Goal: Task Accomplishment & Management: Complete application form

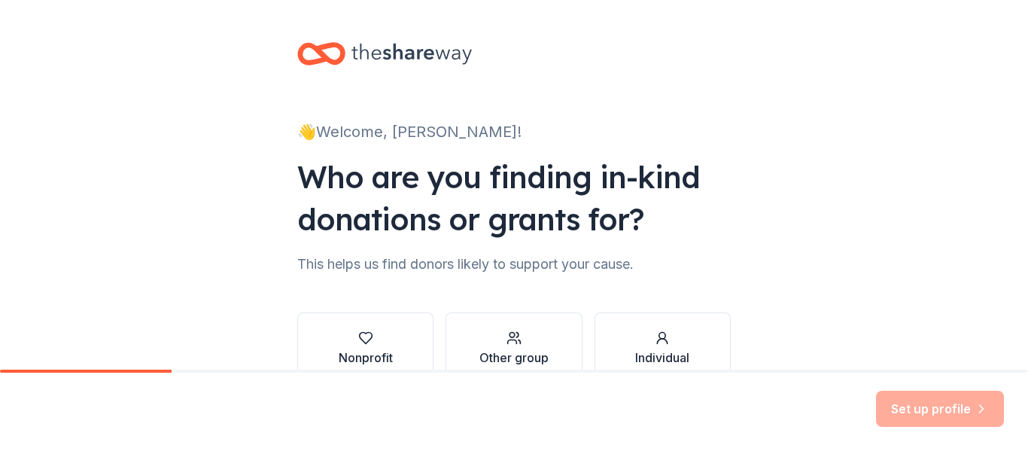
scroll to position [87, 0]
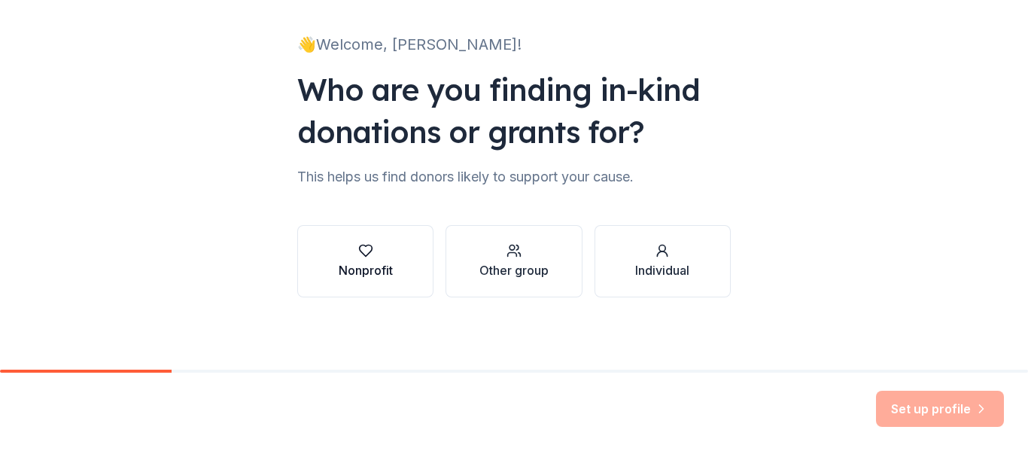
click at [359, 249] on icon "button" at bounding box center [365, 250] width 15 height 15
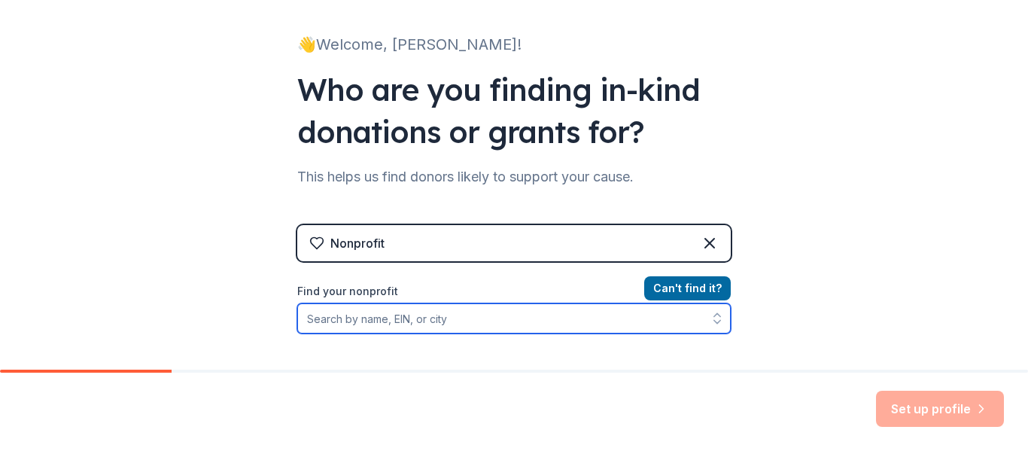
click at [655, 329] on input "Find your nonprofit" at bounding box center [514, 318] width 434 height 30
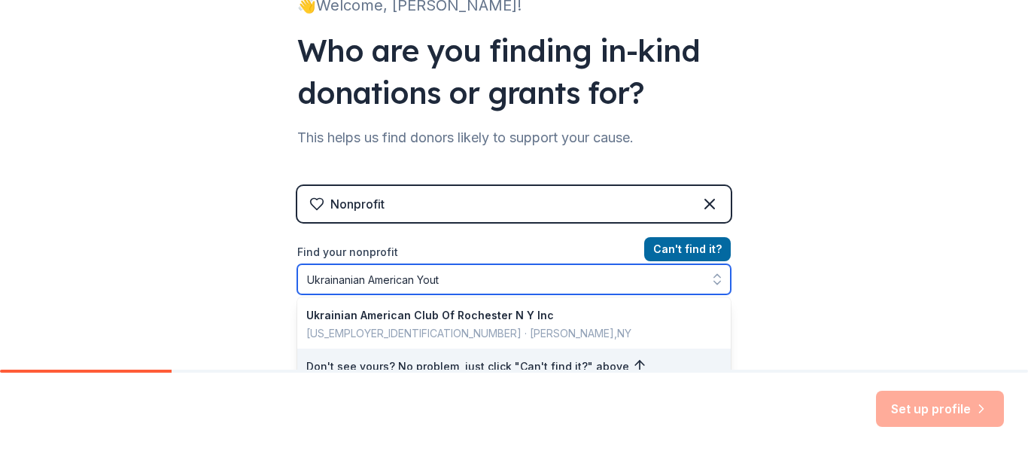
type input "[DEMOGRAPHIC_DATA] Youth"
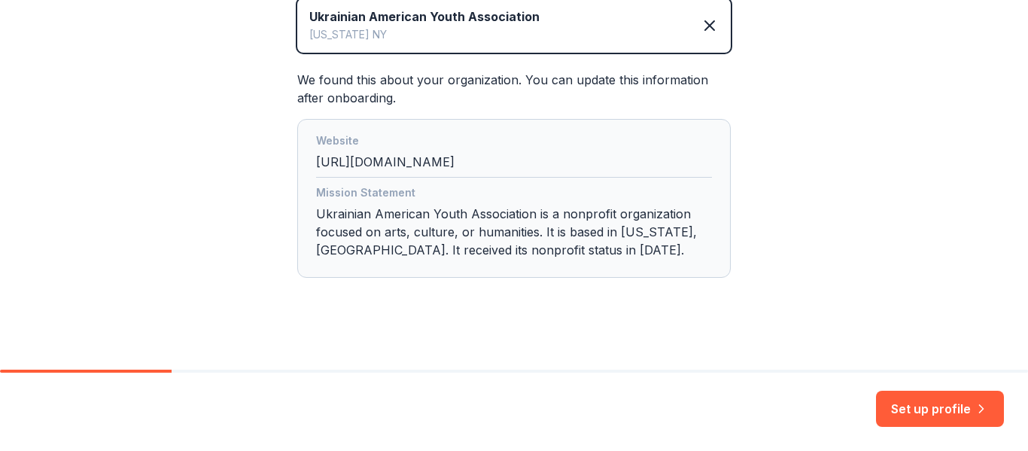
scroll to position [379, 0]
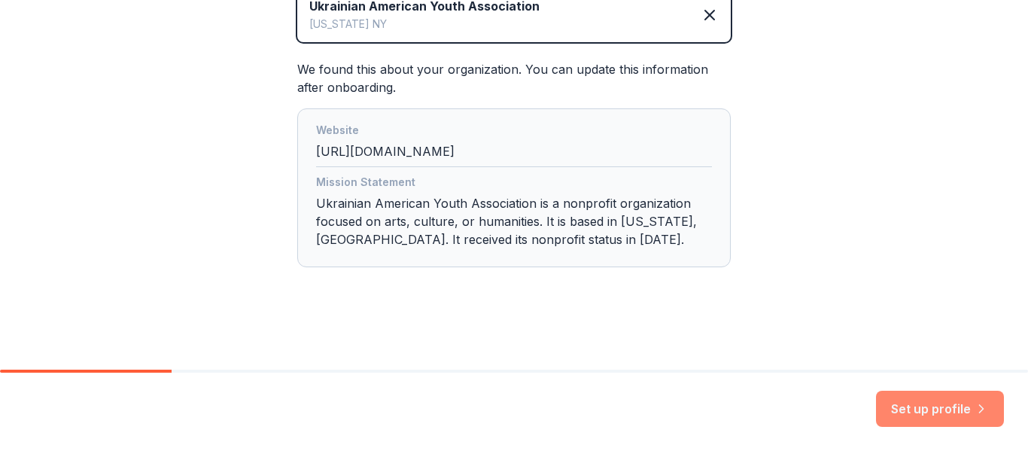
click at [945, 412] on button "Set up profile" at bounding box center [940, 409] width 128 height 36
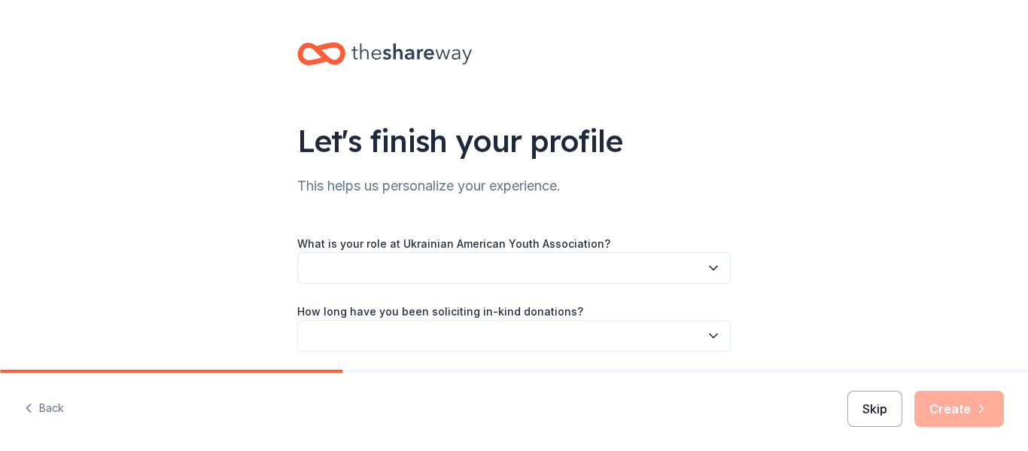
click at [873, 409] on button "Skip" at bounding box center [875, 409] width 55 height 36
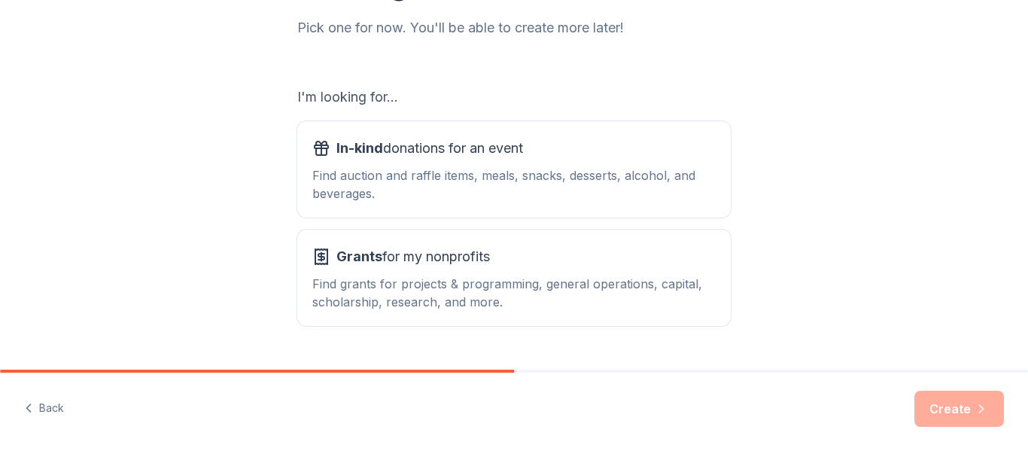
scroll to position [226, 0]
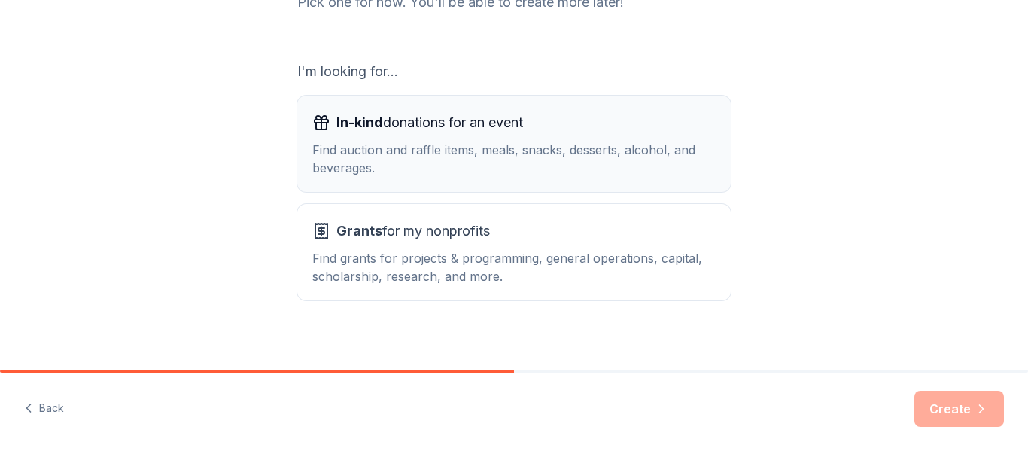
click at [384, 122] on span "In-kind donations for an event" at bounding box center [430, 123] width 187 height 24
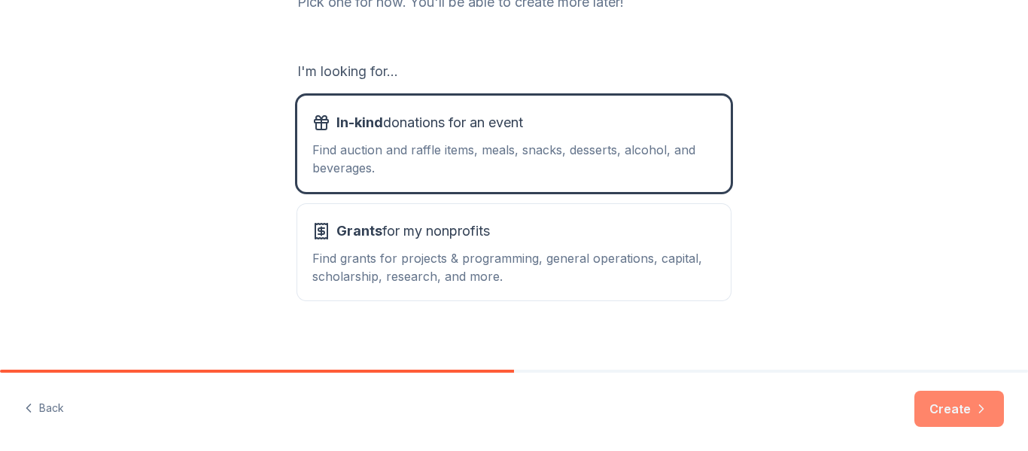
click at [938, 402] on button "Create" at bounding box center [960, 409] width 90 height 36
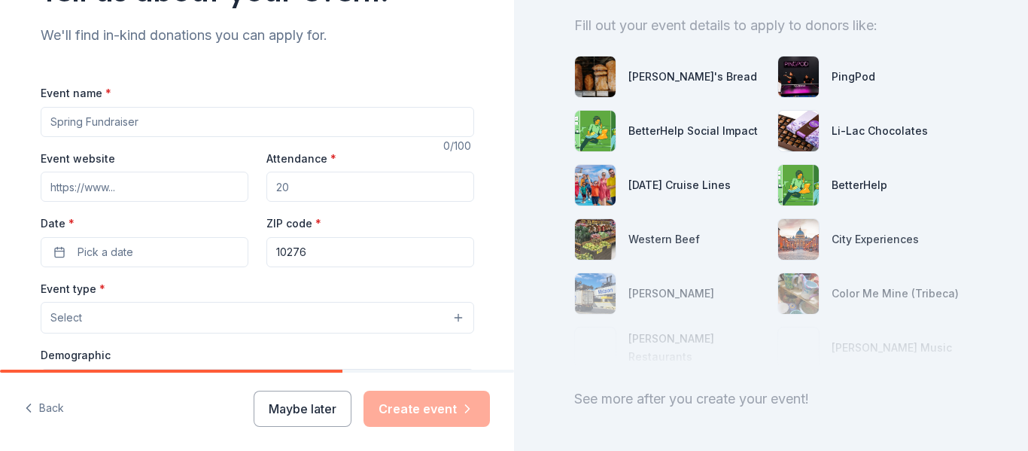
scroll to position [218, 0]
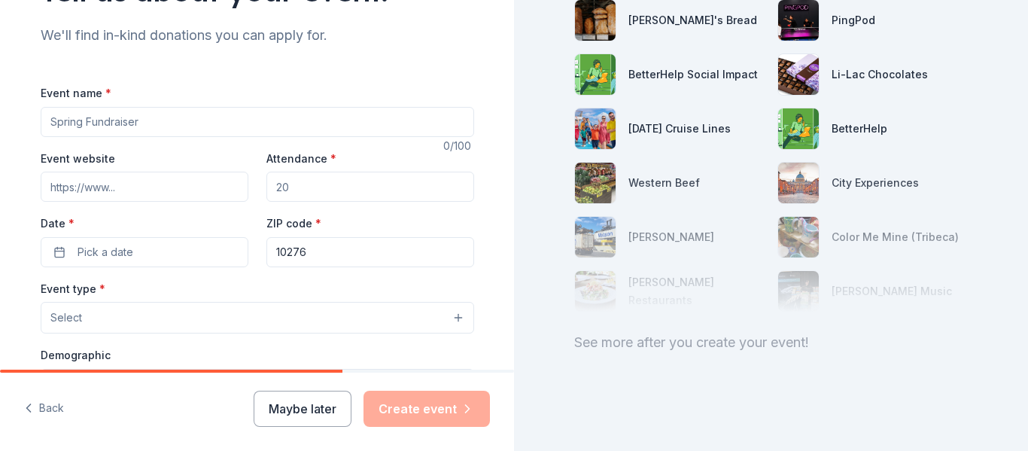
click at [437, 120] on input "Event name *" at bounding box center [258, 122] width 434 height 30
click at [298, 400] on button "Maybe later" at bounding box center [303, 409] width 98 height 36
click at [449, 322] on button "Select" at bounding box center [258, 318] width 434 height 32
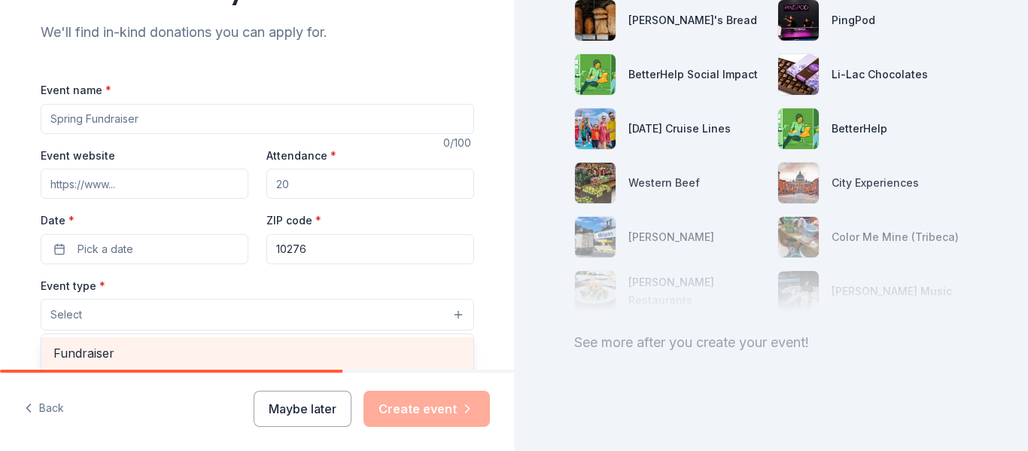
click at [53, 349] on span "Fundraiser" at bounding box center [257, 353] width 408 height 20
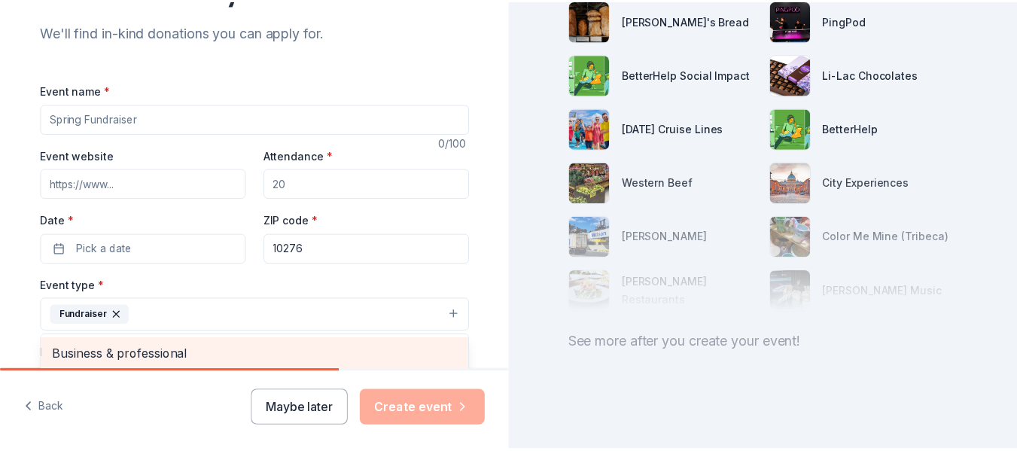
scroll to position [155, 0]
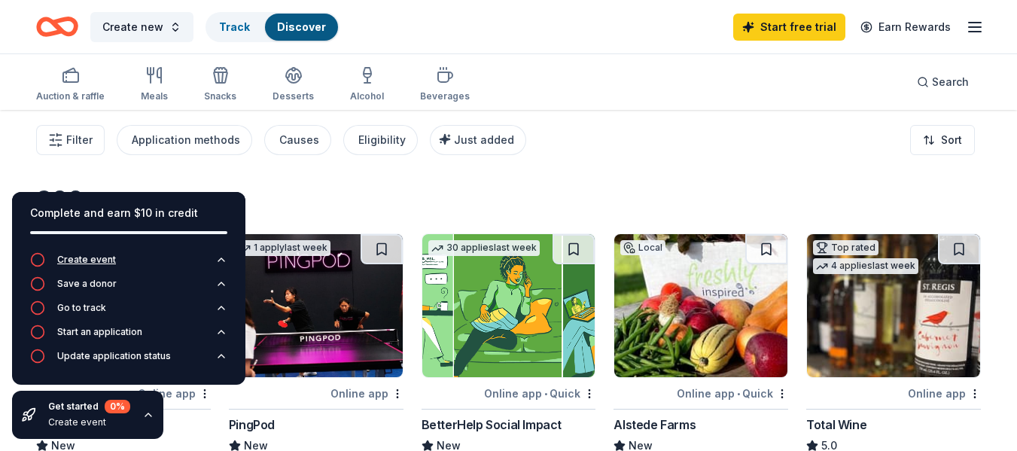
click at [38, 257] on icon "button" at bounding box center [37, 259] width 15 height 15
